Goal: Navigation & Orientation: Find specific page/section

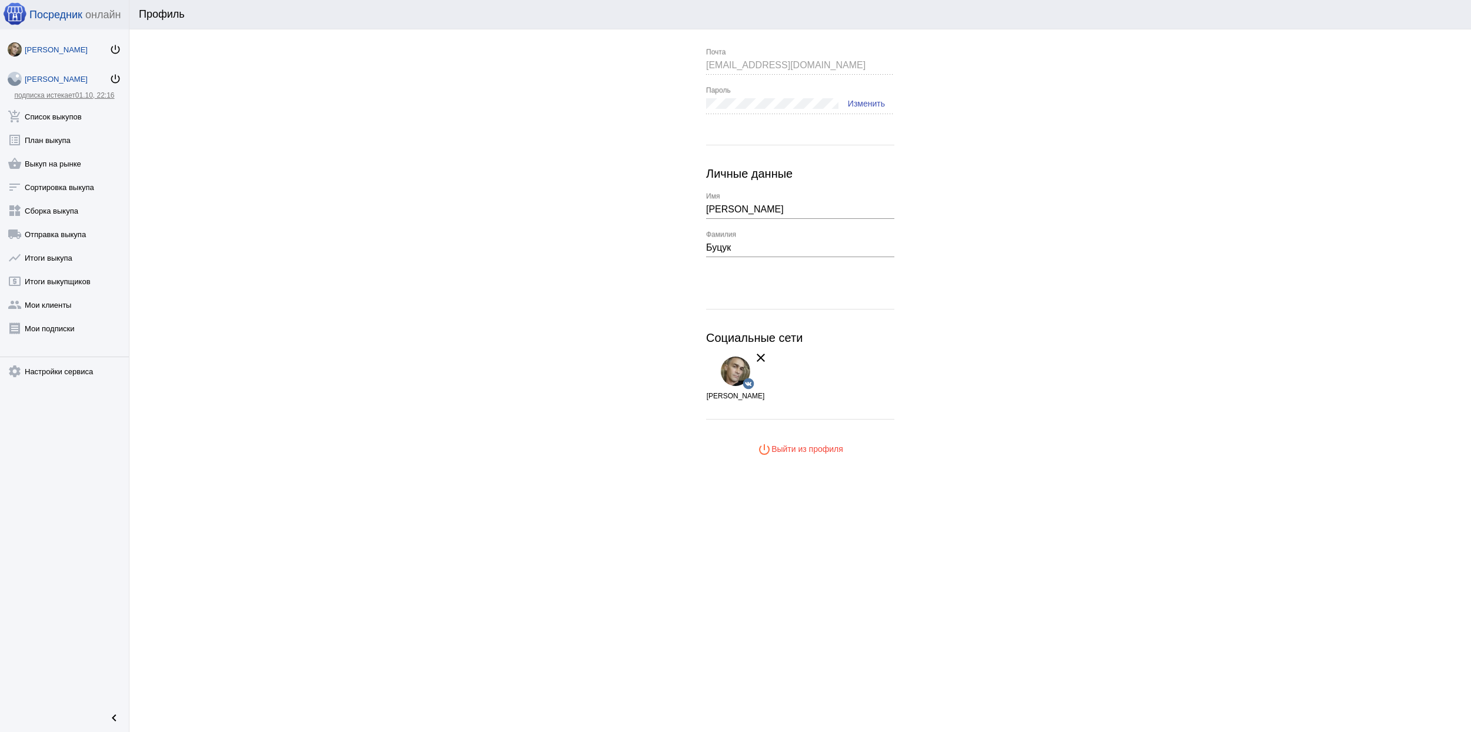
click at [55, 75] on div "[PERSON_NAME]" at bounding box center [67, 79] width 85 height 9
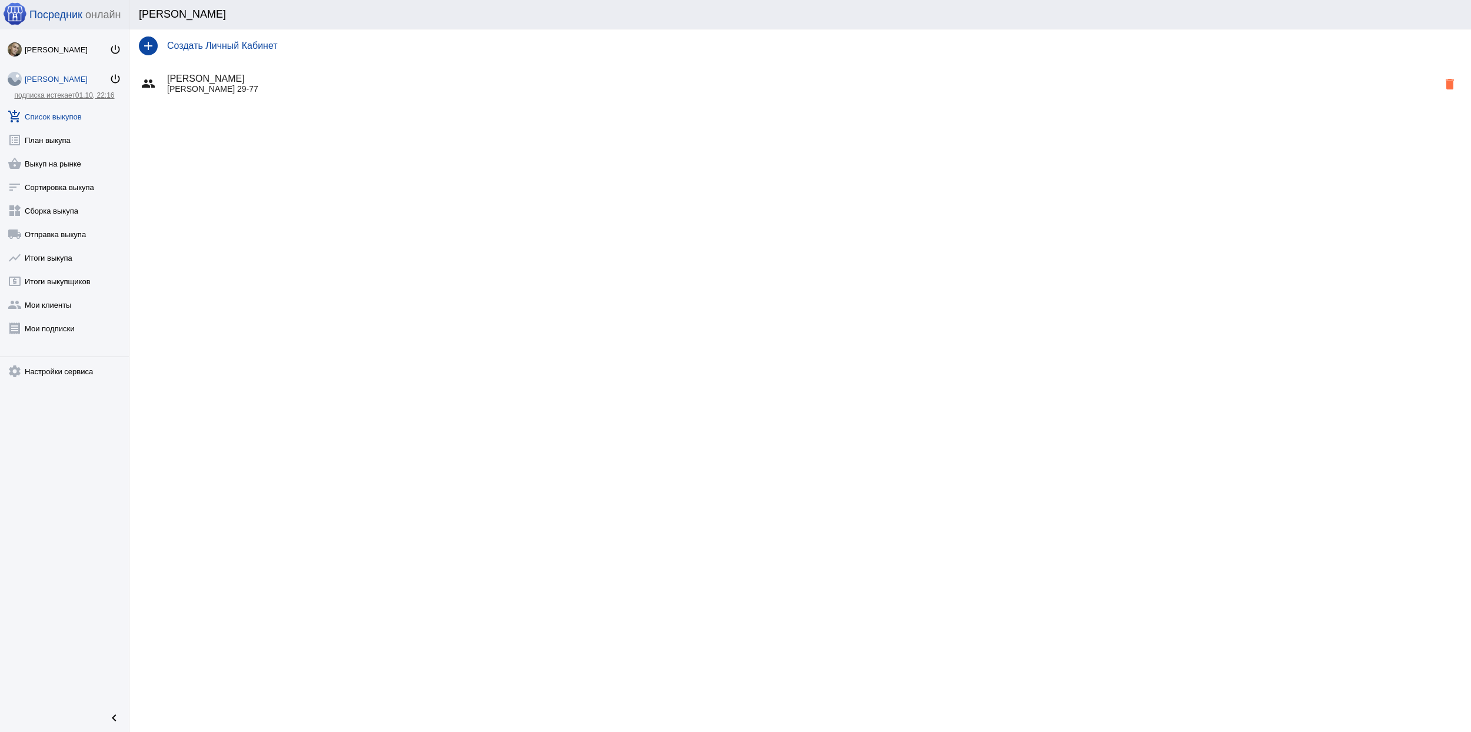
click at [76, 116] on link "add_shopping_cart Список выкупов" at bounding box center [64, 114] width 129 height 24
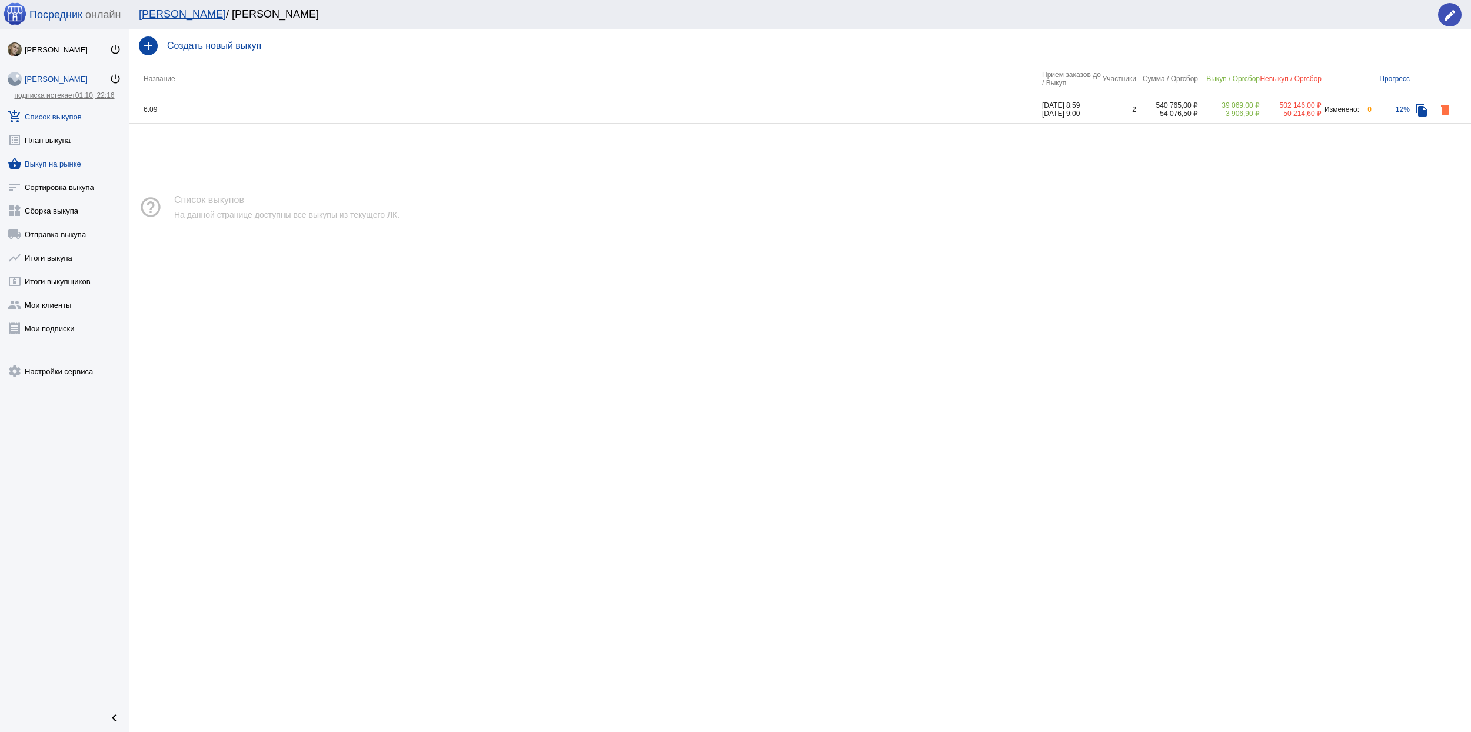
click at [74, 163] on link "shopping_basket Выкуп на рынке" at bounding box center [64, 161] width 129 height 24
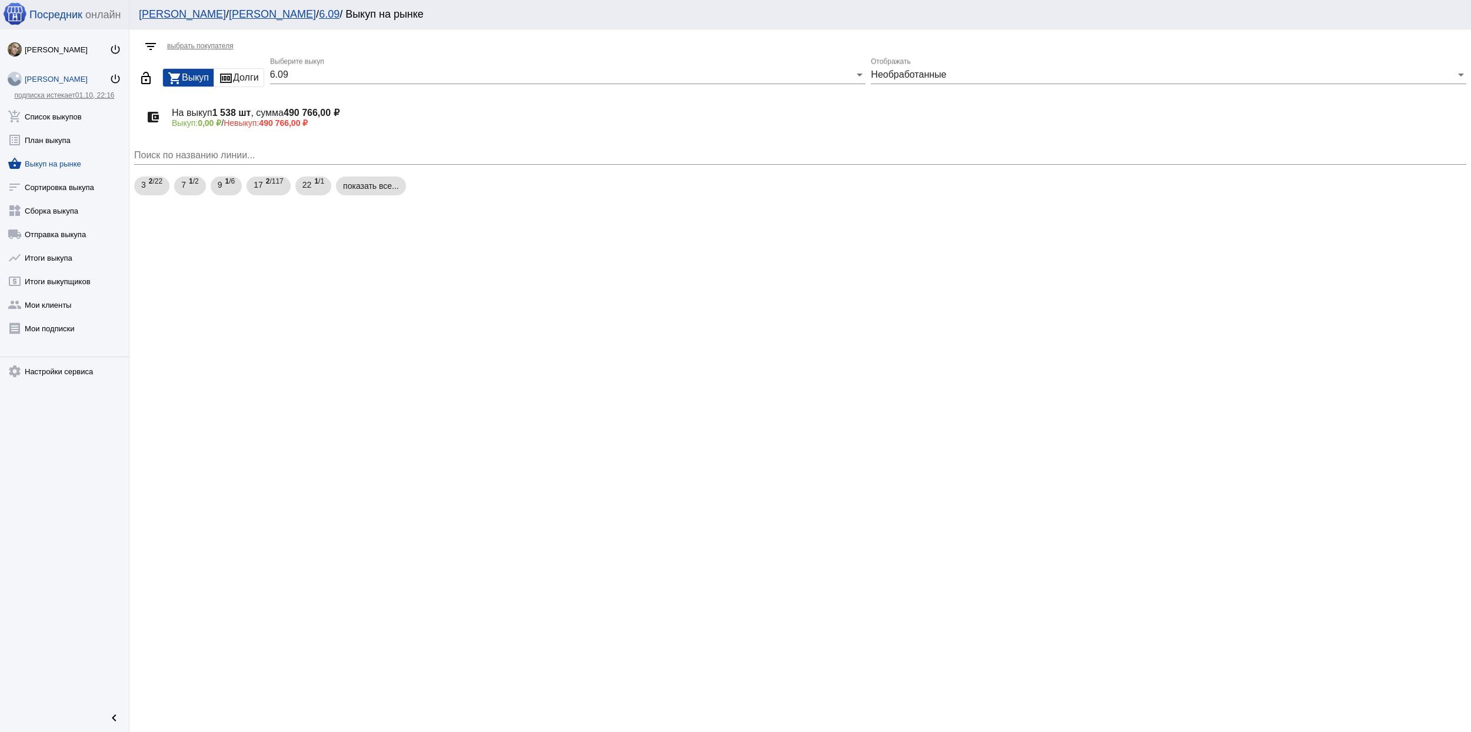
click at [66, 81] on div "[PERSON_NAME]" at bounding box center [67, 79] width 85 height 9
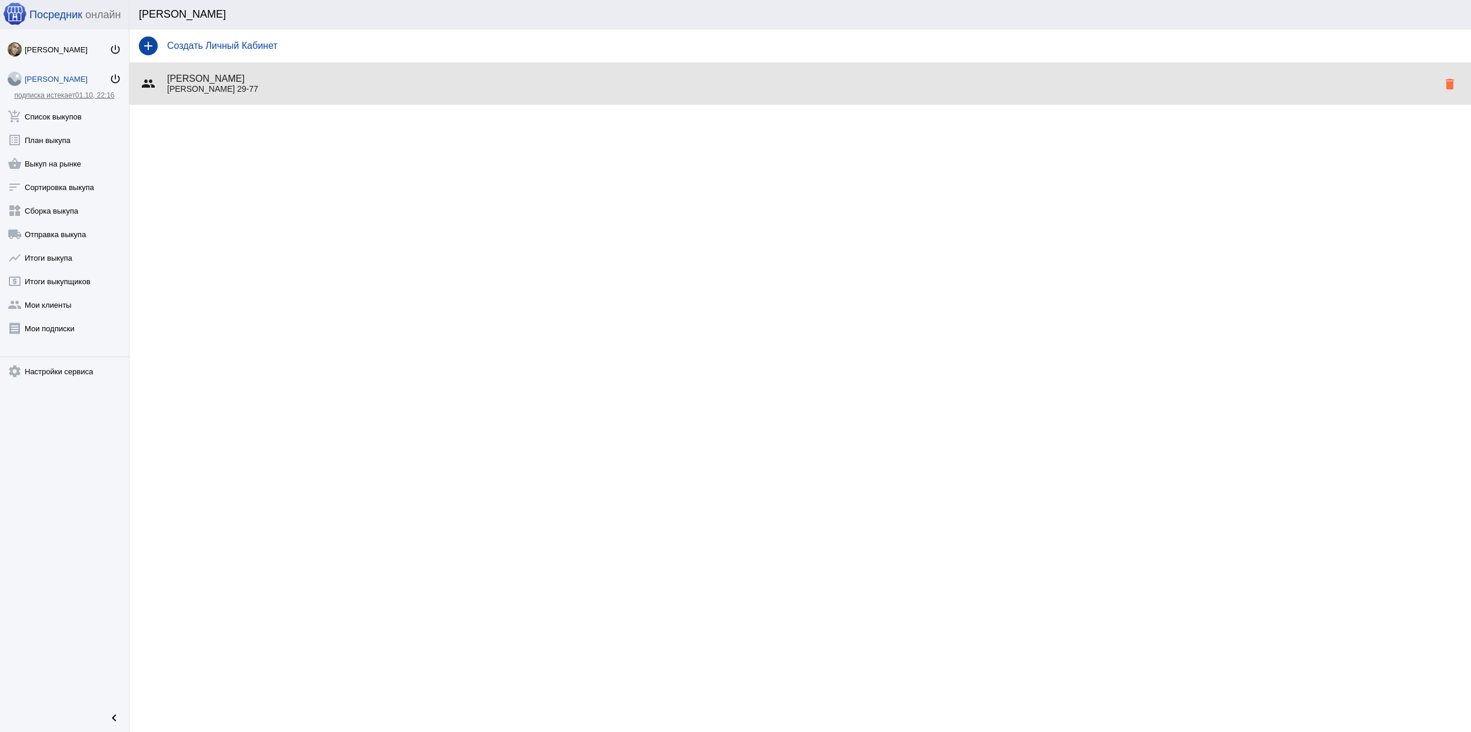
copy h4 "[PERSON_NAME]"
drag, startPoint x: 262, startPoint y: 76, endPoint x: 168, endPoint y: 78, distance: 94.2
click at [168, 78] on h4 "[PERSON_NAME]" at bounding box center [802, 79] width 1271 height 11
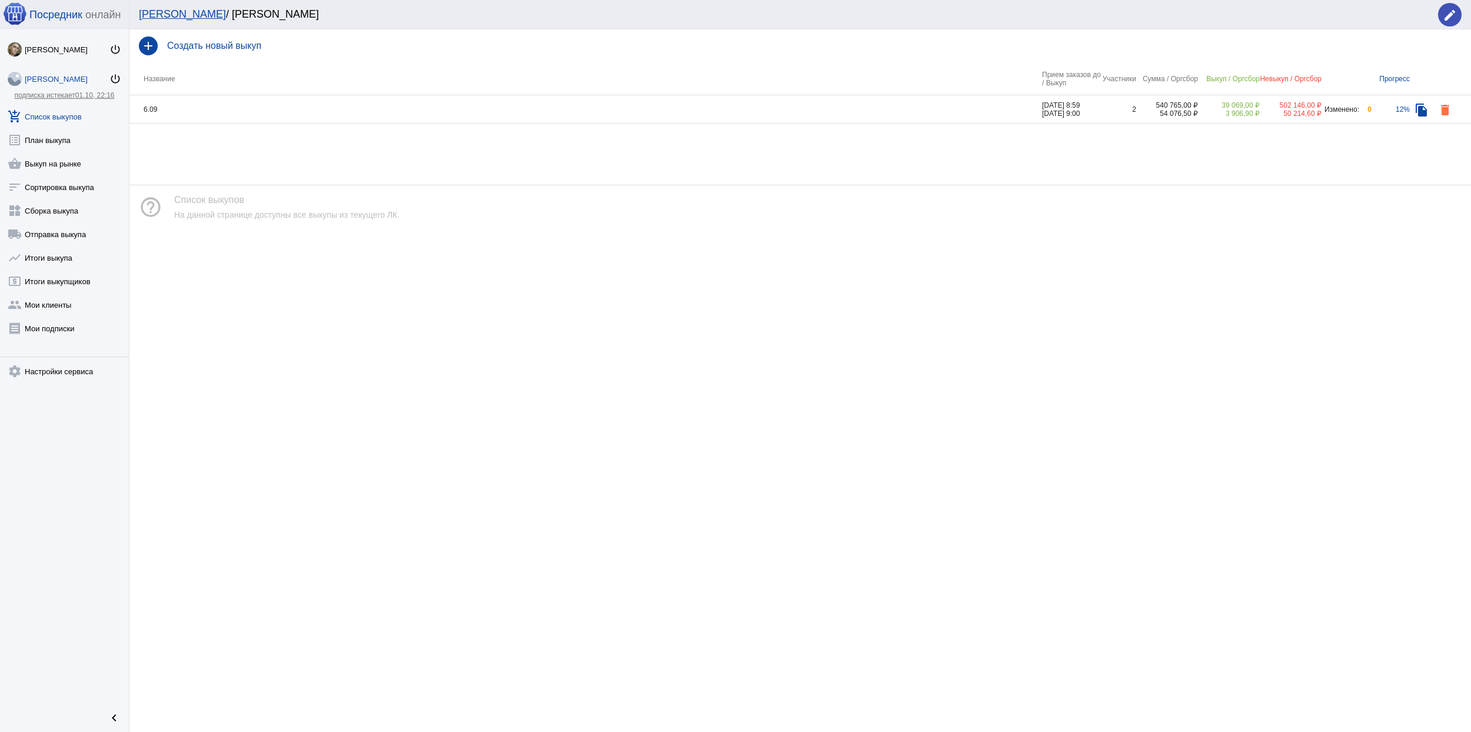
click at [65, 76] on div "[PERSON_NAME]" at bounding box center [67, 79] width 85 height 9
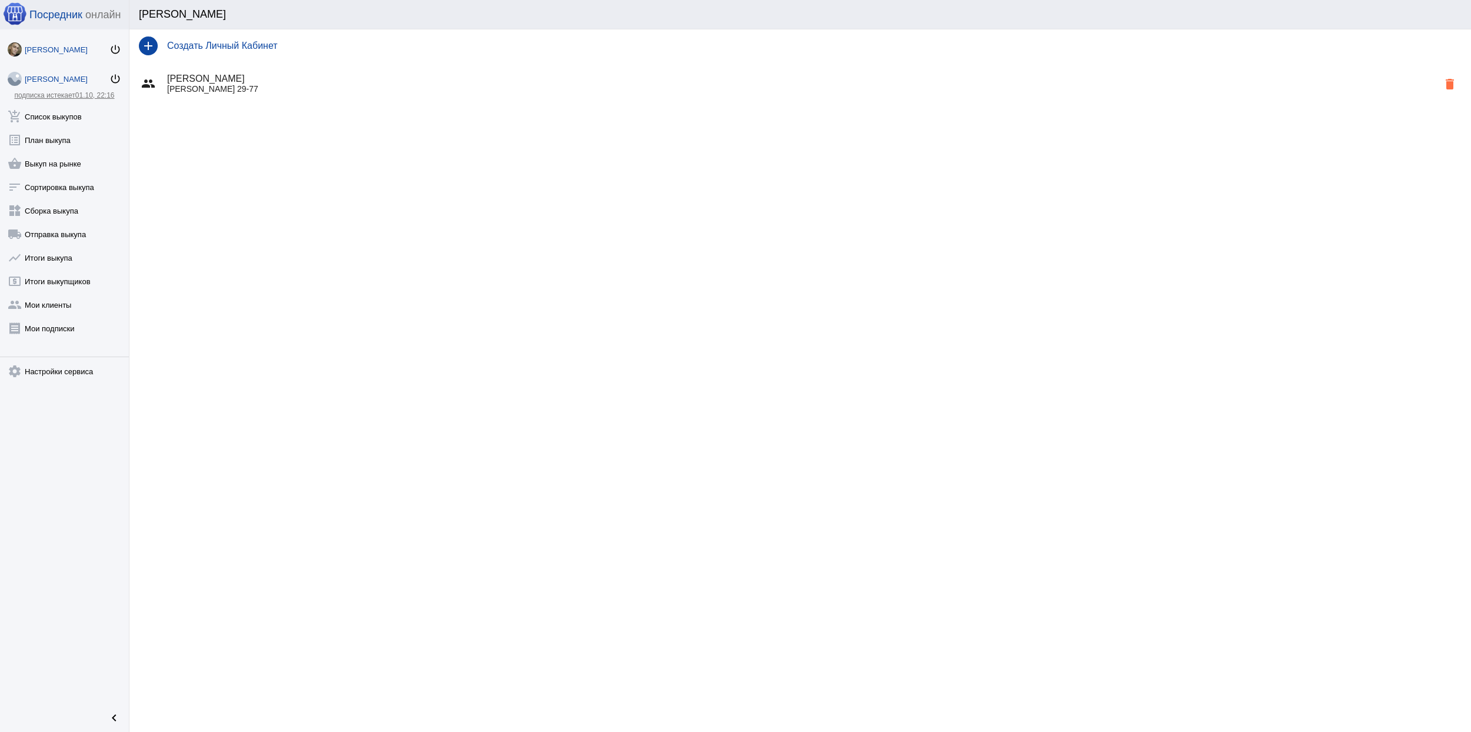
click at [49, 52] on div "[PERSON_NAME]" at bounding box center [67, 49] width 85 height 9
